Goal: Communication & Community: Answer question/provide support

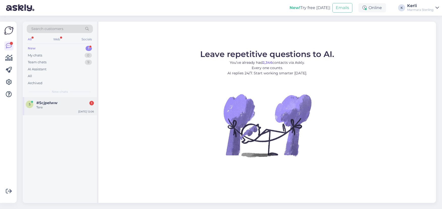
click at [69, 108] on div "Tere" at bounding box center [65, 107] width 58 height 5
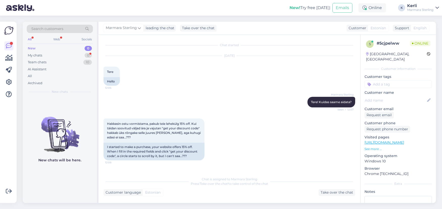
scroll to position [28, 0]
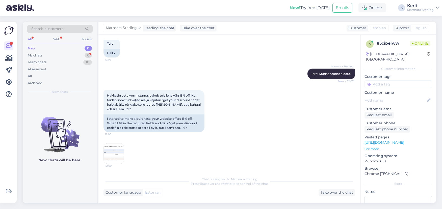
click at [111, 155] on img at bounding box center [114, 154] width 20 height 20
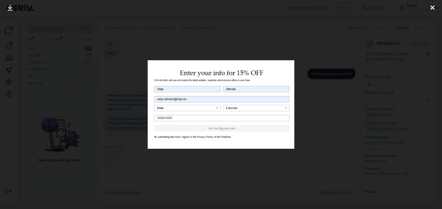
click at [433, 5] on icon at bounding box center [433, 8] width 4 height 7
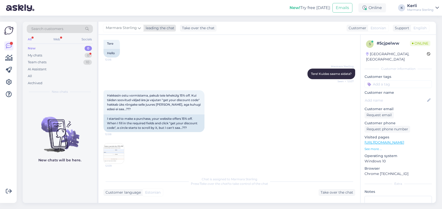
click at [128, 30] on span "Marmara Sterling" at bounding box center [121, 28] width 31 height 6
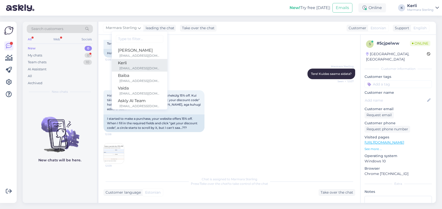
click at [130, 63] on div "Kerli" at bounding box center [139, 63] width 43 height 6
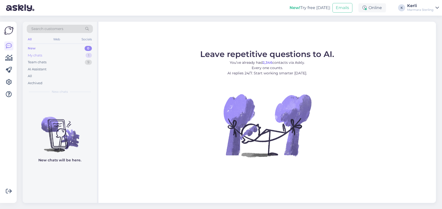
click at [62, 53] on div "My chats 1" at bounding box center [60, 55] width 66 height 7
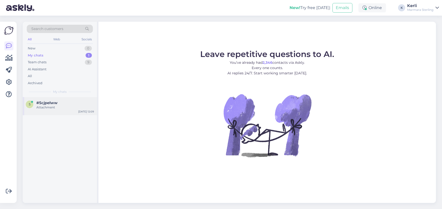
click at [57, 109] on div "Attachment" at bounding box center [65, 107] width 58 height 5
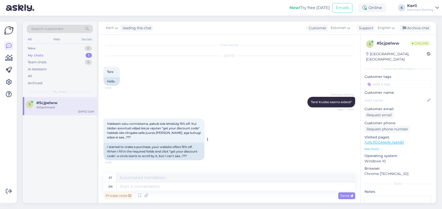
scroll to position [29, 0]
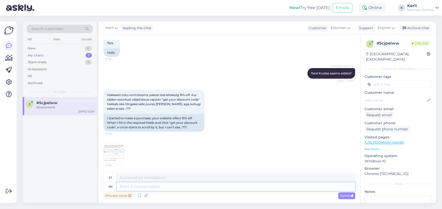
click at [173, 186] on textarea at bounding box center [236, 187] width 239 height 9
click at [383, 27] on span "English" at bounding box center [384, 28] width 13 height 6
type input "es"
click at [371, 58] on link "Estonian" at bounding box center [378, 59] width 56 height 8
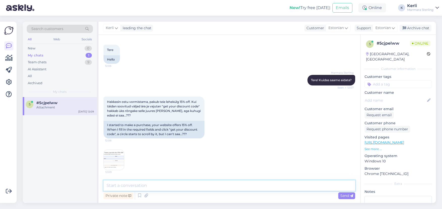
click at [225, 188] on textarea at bounding box center [230, 186] width 252 height 11
type textarea "Tere! Kuidas on teie e-maili aadress?"
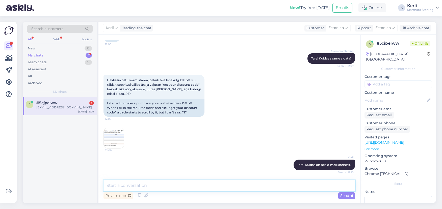
scroll to position [65, 0]
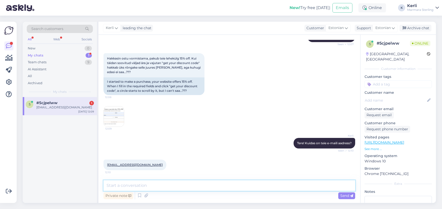
click at [144, 188] on textarea at bounding box center [230, 186] width 252 height 11
type textarea "Üks hetk, kohe kontrollime"
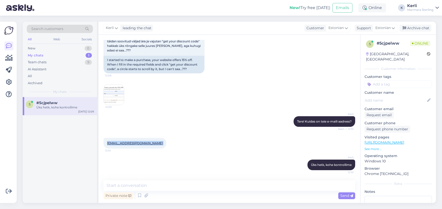
drag, startPoint x: 106, startPoint y: 143, endPoint x: 146, endPoint y: 144, distance: 39.9
click at [146, 144] on div "[EMAIL_ADDRESS][DOMAIN_NAME] 12:10" at bounding box center [135, 143] width 63 height 11
copy div "[EMAIL_ADDRESS][DOMAIN_NAME] 12:10"
click at [113, 90] on img at bounding box center [114, 95] width 20 height 20
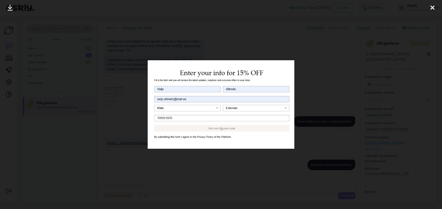
click at [432, 9] on icon at bounding box center [433, 8] width 4 height 7
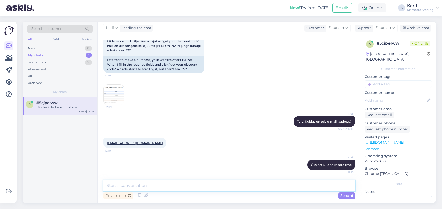
click at [180, 186] on textarea at bounding box center [230, 186] width 252 height 11
type textarea "Nii, kas te saate kontrollida, kas nüüd on tulnud meilile teade liitumise kohta?"
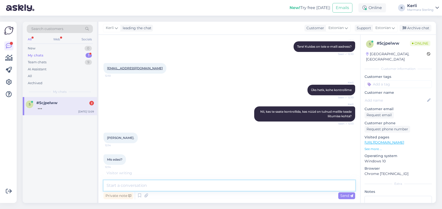
scroll to position [157, 0]
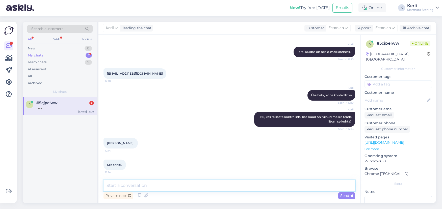
click at [154, 187] on textarea at bounding box center [230, 186] width 252 height 11
type textarea "H"
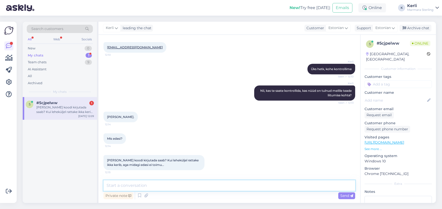
click at [165, 184] on textarea at bounding box center [230, 186] width 252 height 11
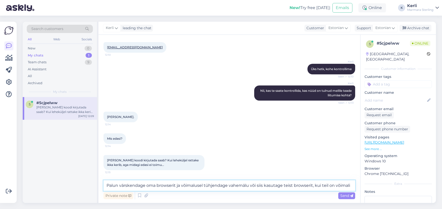
type textarea "Palun värskendage oma browserit ja võimalusel tühjendage vahemälu või siis kasu…"
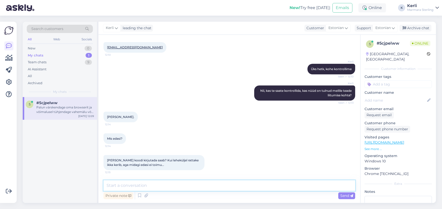
scroll to position [214, 0]
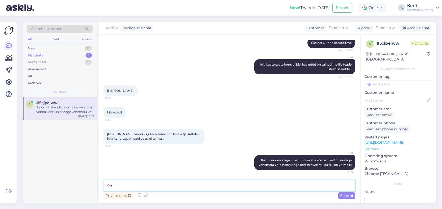
type textarea "K"
click at [184, 188] on textarea at bounding box center [230, 186] width 252 height 11
type textarea "H"
type textarea "Momendil koduleht töötab ilusti"
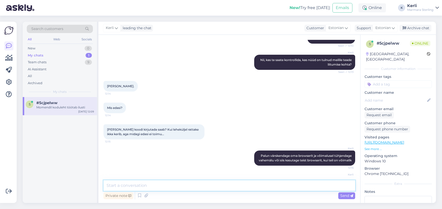
scroll to position [236, 0]
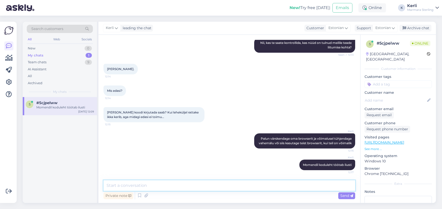
click at [144, 187] on textarea at bounding box center [230, 186] width 252 height 11
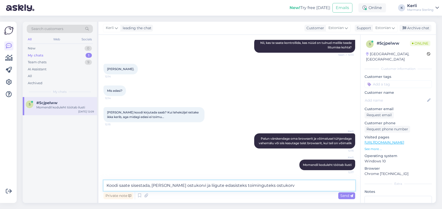
type textarea "Koodi saate sisestada, [PERSON_NAME] ostukorvi ja liigute edasisteks toimingute…"
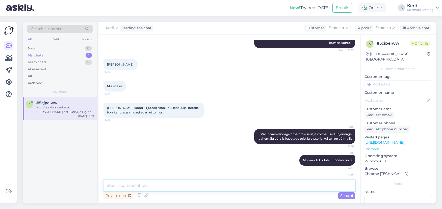
scroll to position [262, 0]
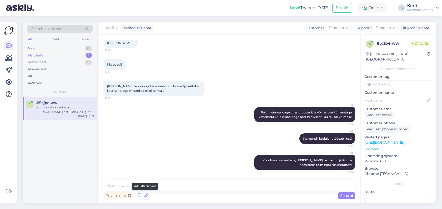
click at [144, 195] on icon at bounding box center [146, 196] width 7 height 8
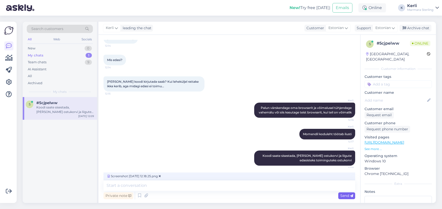
click at [348, 195] on span "Send" at bounding box center [347, 196] width 13 height 5
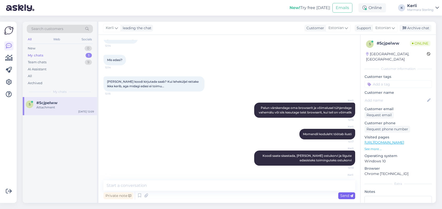
scroll to position [294, 0]
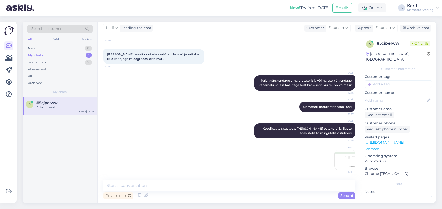
click at [338, 153] on img at bounding box center [345, 160] width 20 height 20
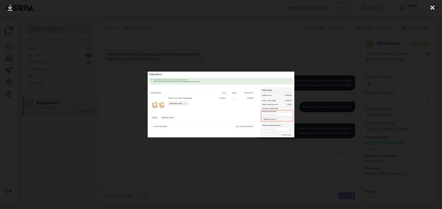
click at [433, 9] on icon at bounding box center [433, 8] width 4 height 7
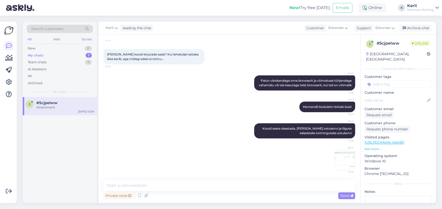
click at [389, 140] on link "[URL][DOMAIN_NAME]" at bounding box center [385, 142] width 40 height 5
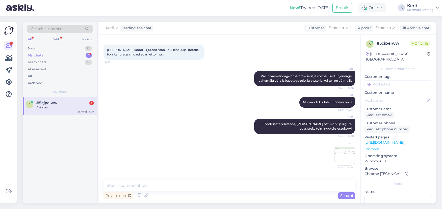
scroll to position [316, 0]
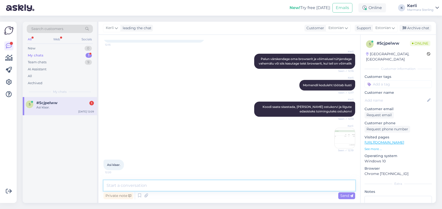
click at [170, 183] on textarea at bounding box center [230, 186] width 252 height 11
type textarea "Hästi! Andke palun teada, [PERSON_NAME] veel kuidagi abiks olla!"
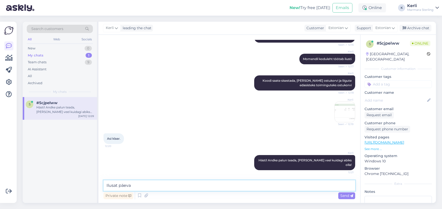
type textarea "Ilusat päeva!"
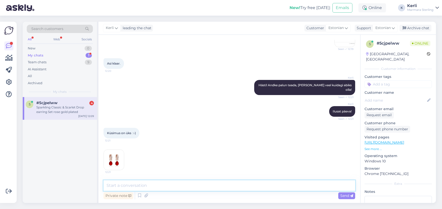
scroll to position [461, 0]
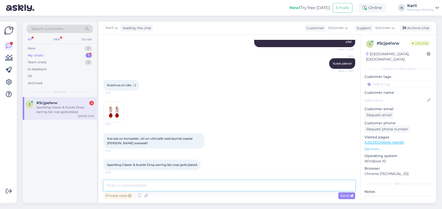
click at [156, 189] on textarea at bounding box center [230, 186] width 252 height 11
paste textarea "[URL][DOMAIN_NAME]"
type textarea "On võimalik [PERSON_NAME] soetada - [URL][DOMAIN_NAME]"
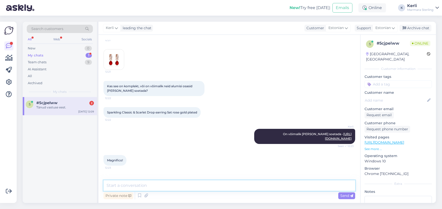
scroll to position [535, 0]
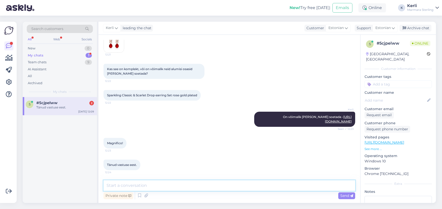
click at [169, 185] on textarea at bounding box center [230, 186] width 252 height 11
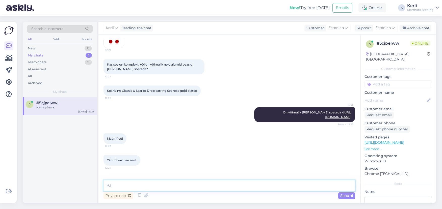
scroll to position [557, 0]
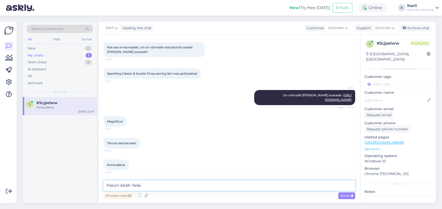
type textarea "Palun! Aitäh Teile!"
